Goal: Task Accomplishment & Management: Use online tool/utility

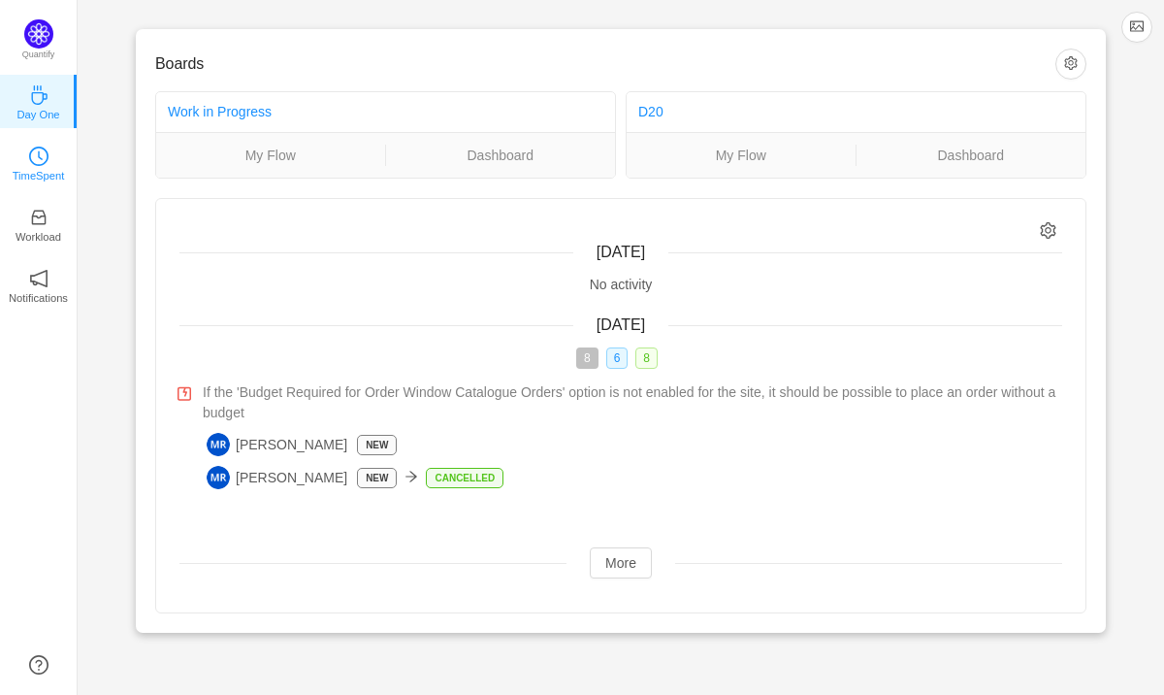
click at [37, 152] on link "TimeSpent" at bounding box center [38, 161] width 19 height 19
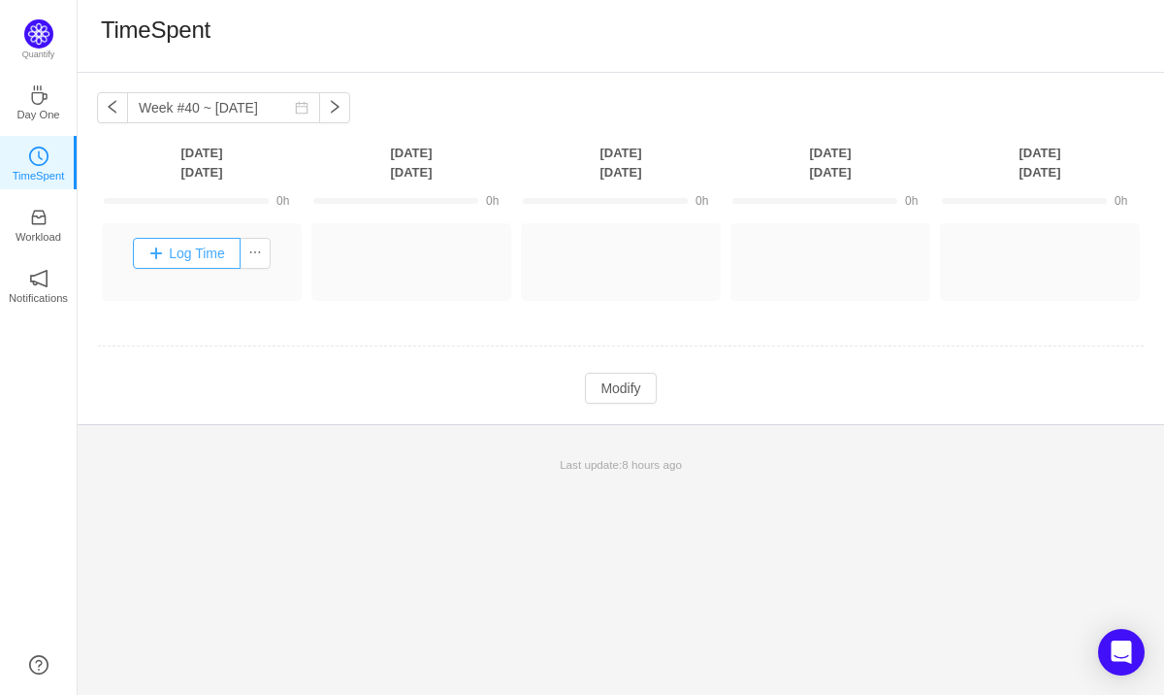
click at [180, 261] on button "Log Time" at bounding box center [187, 253] width 108 height 31
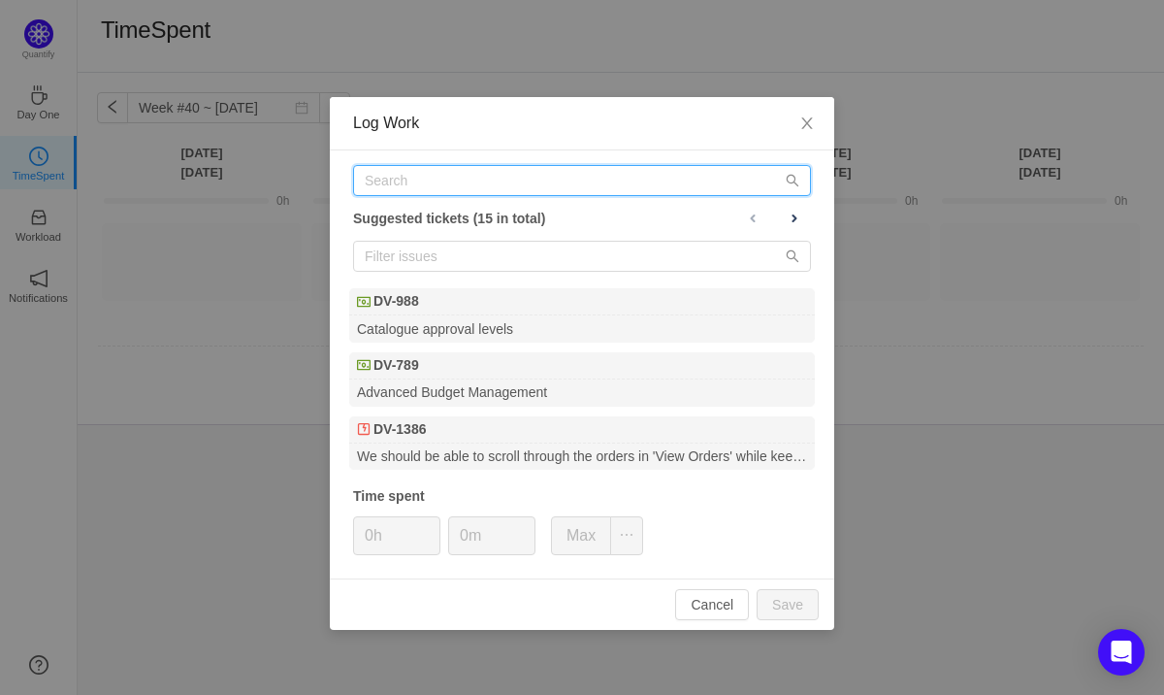
click at [520, 180] on input "text" at bounding box center [582, 180] width 458 height 31
paste input "DV-988"
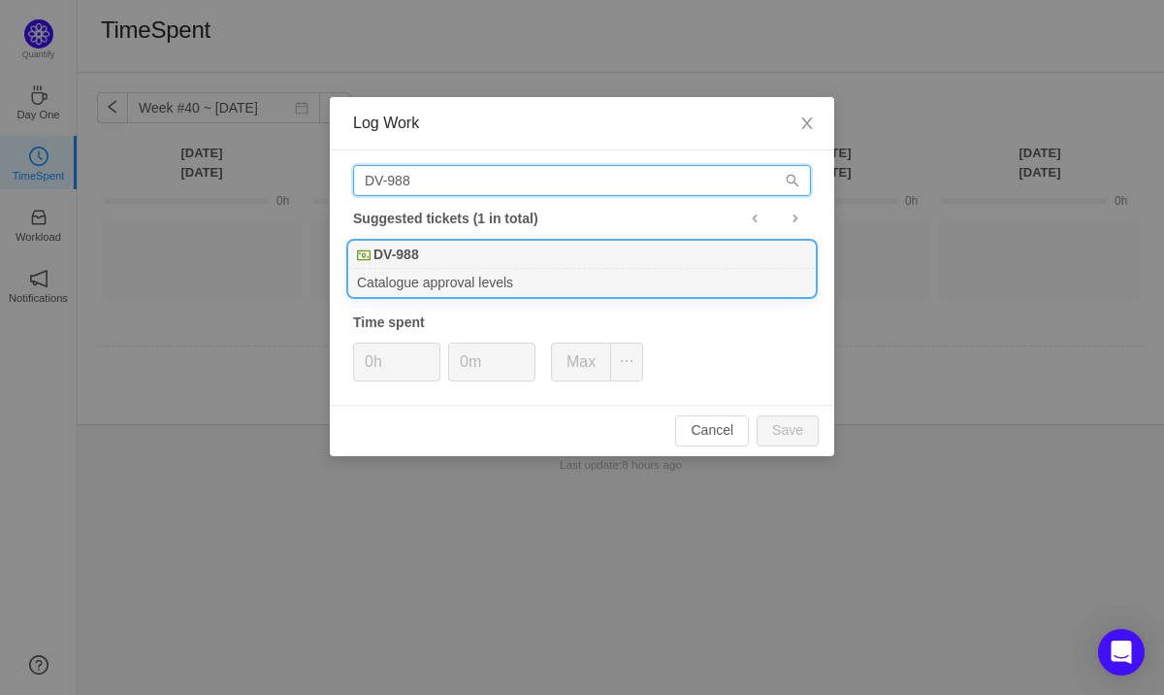
type input "DV-988"
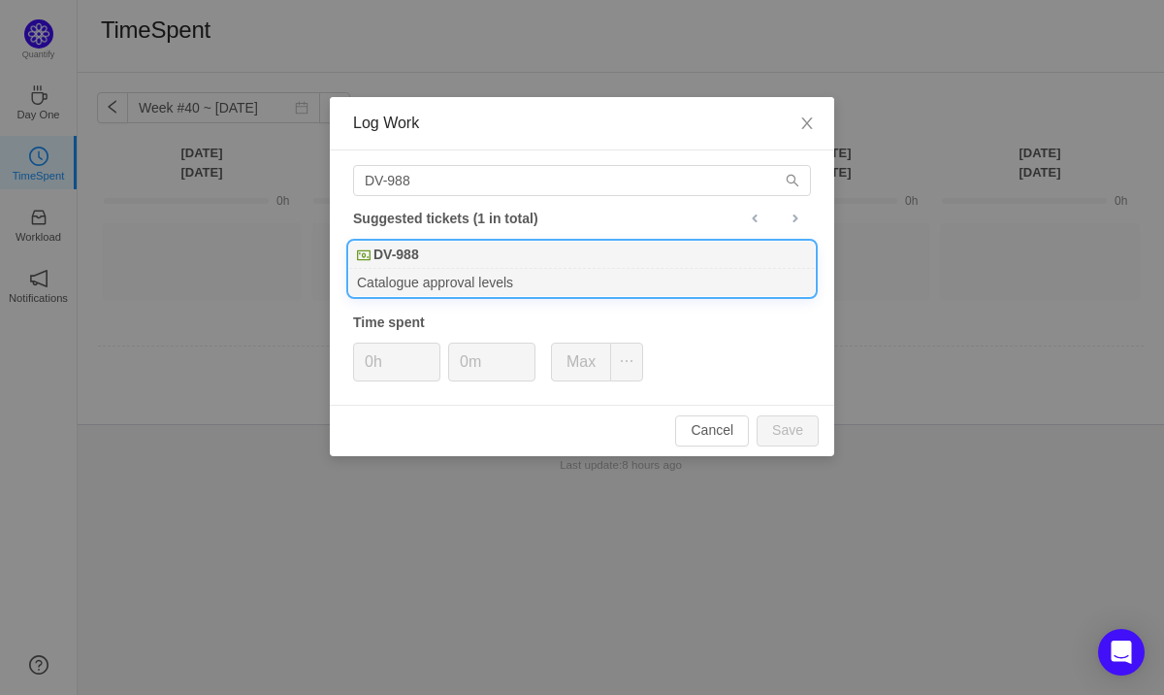
click at [470, 264] on div "DV-988" at bounding box center [582, 255] width 466 height 27
click at [793, 420] on button "Save" at bounding box center [788, 430] width 62 height 31
type input "0h"
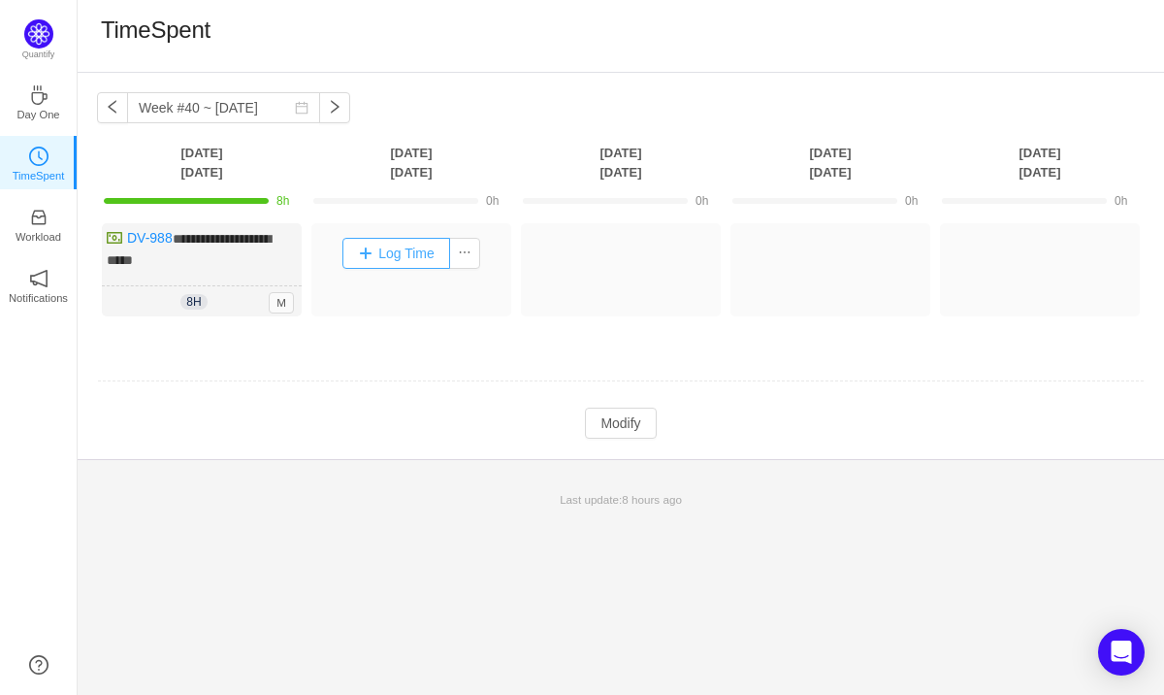
click at [410, 256] on button "Log Time" at bounding box center [396, 253] width 108 height 31
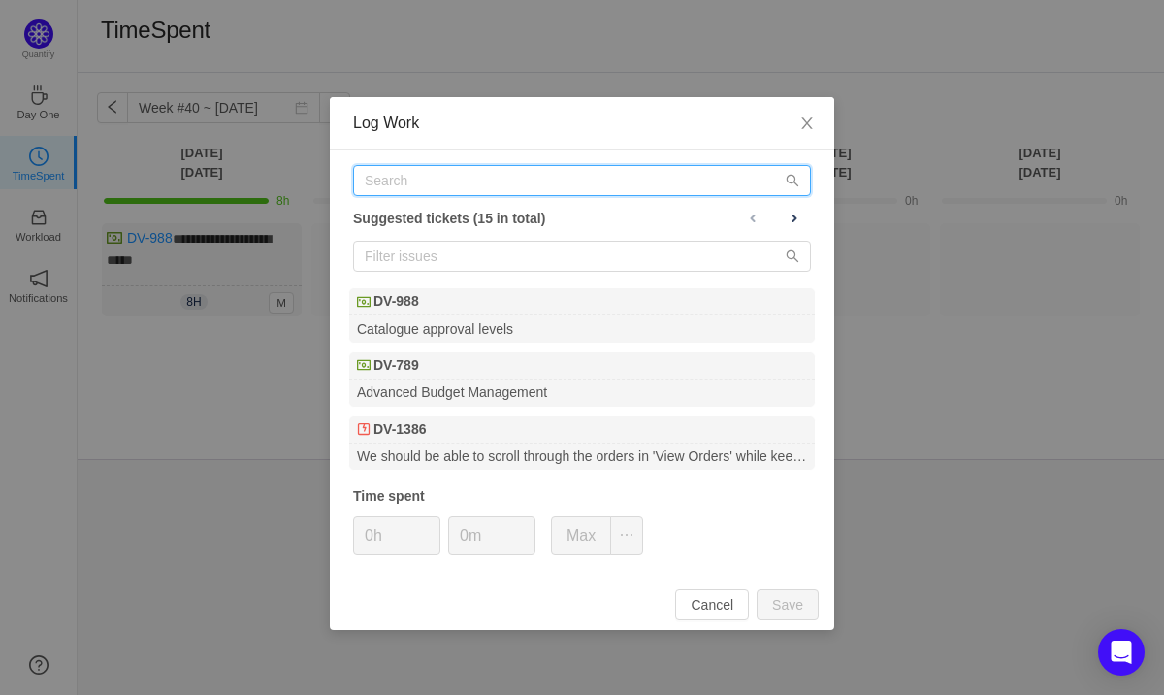
click at [461, 185] on input "text" at bounding box center [582, 180] width 458 height 31
paste input "DV-988"
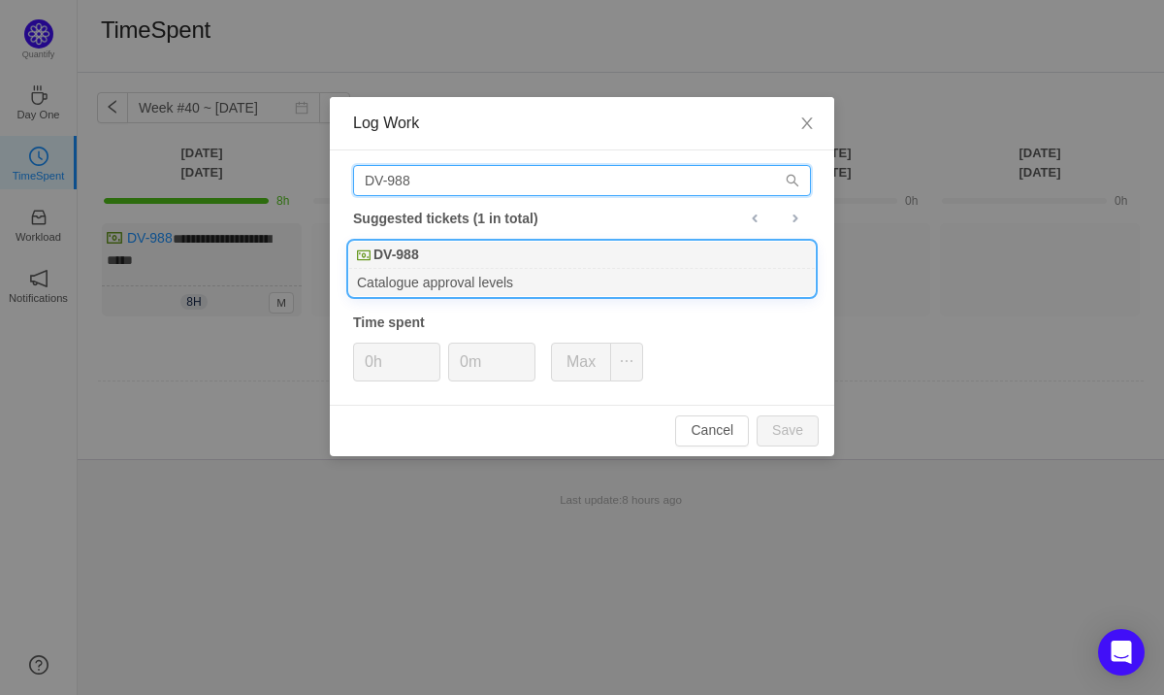
type input "DV-988"
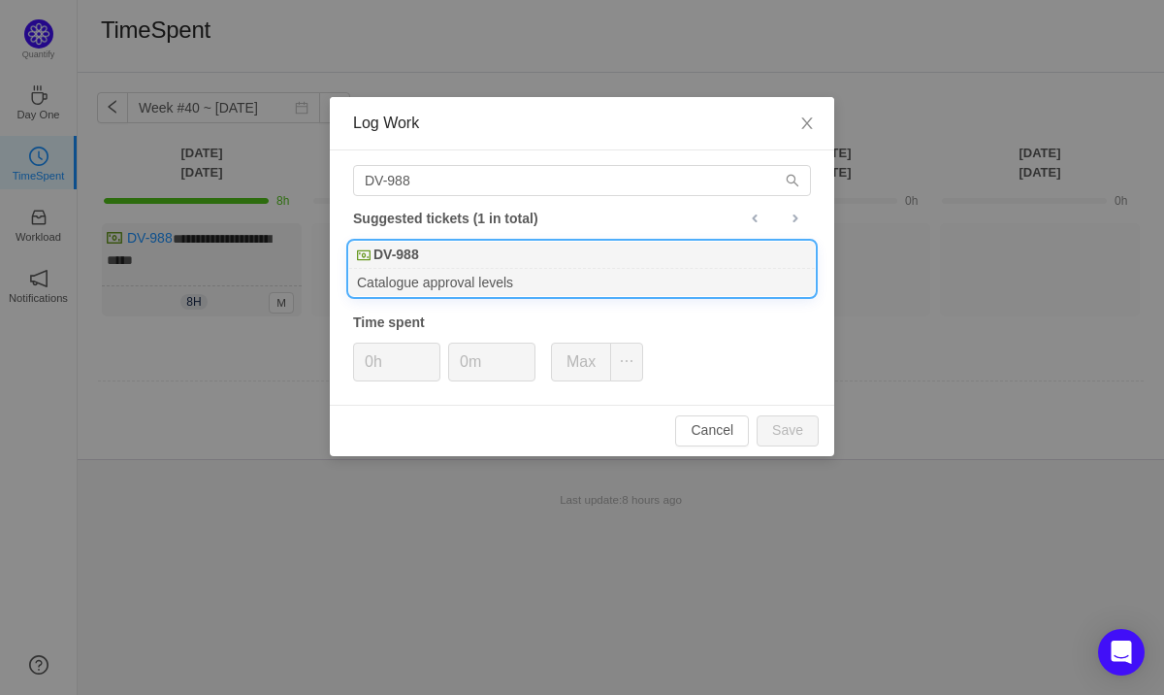
click at [452, 266] on div "DV-988" at bounding box center [582, 255] width 466 height 27
click at [792, 430] on button "Save" at bounding box center [788, 430] width 62 height 31
type input "0h"
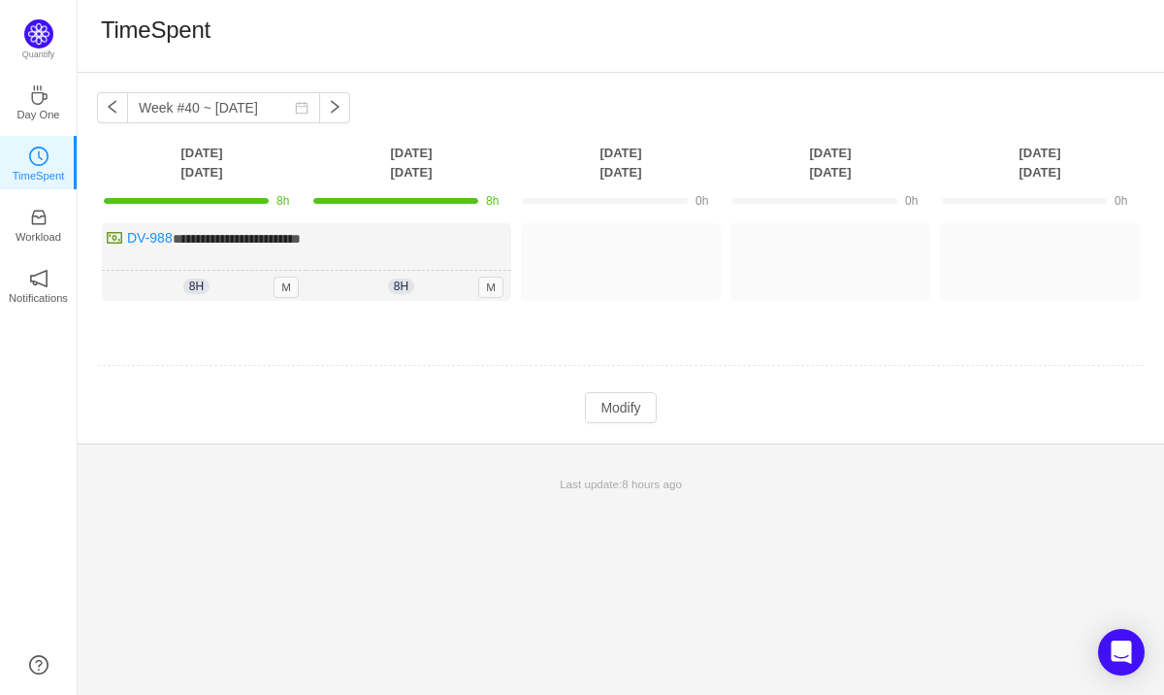
click at [366, 565] on div "**********" at bounding box center [621, 384] width 1087 height 622
click at [436, 49] on div "TimeSpent" at bounding box center [621, 36] width 1040 height 41
